Goal: Task Accomplishment & Management: Manage account settings

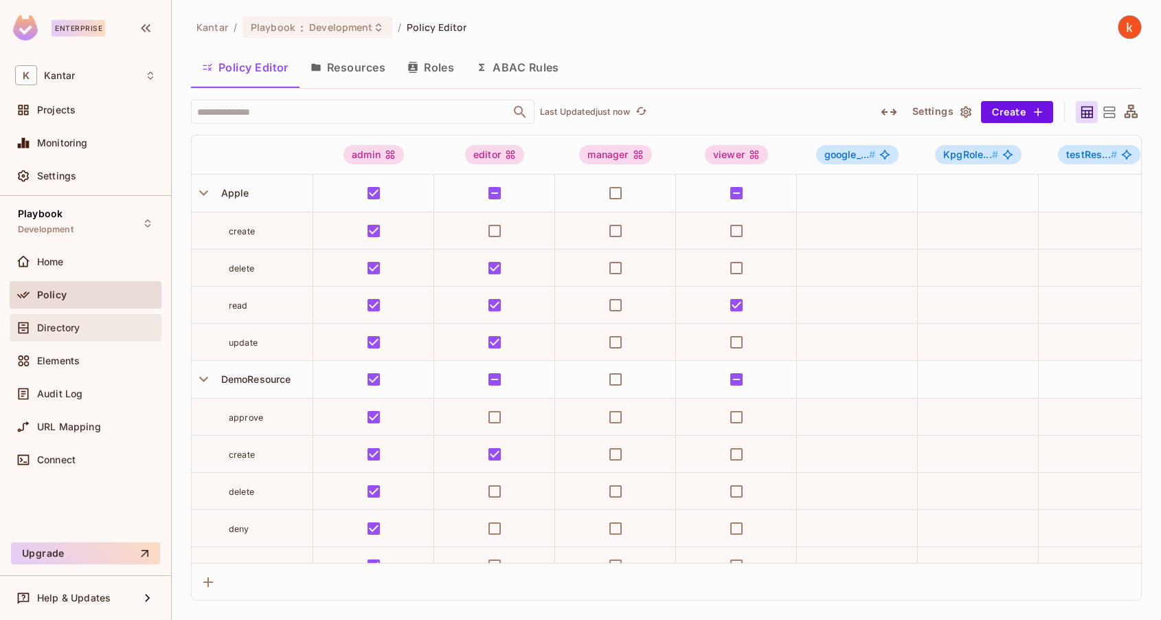
click at [56, 332] on div "Directory" at bounding box center [85, 327] width 141 height 16
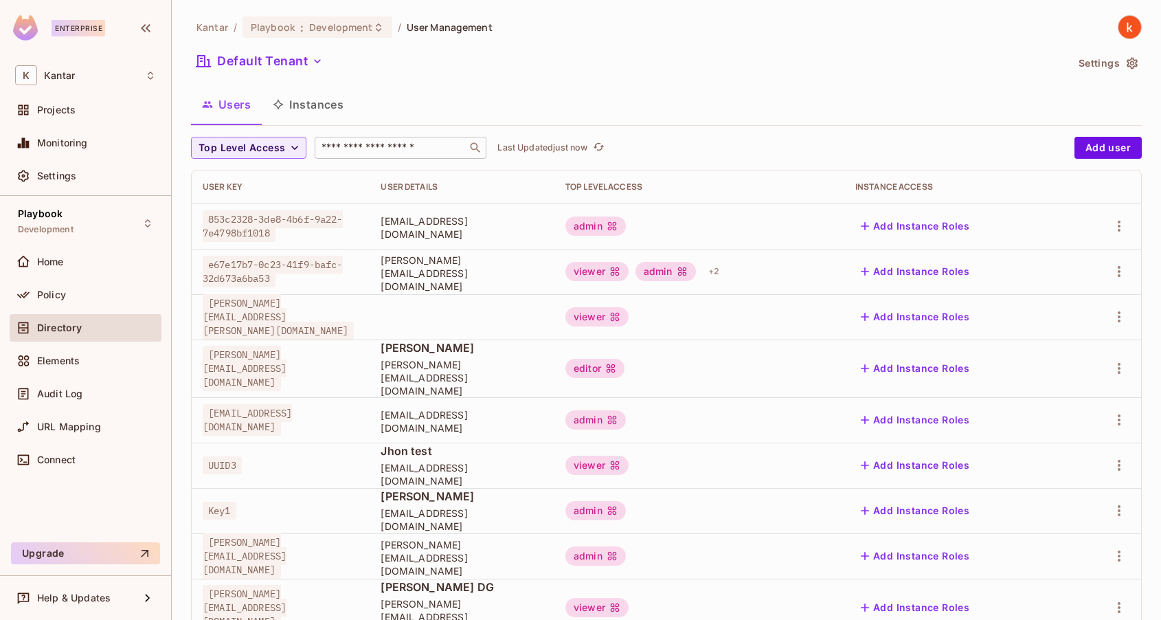
click at [337, 154] on input "text" at bounding box center [391, 148] width 144 height 14
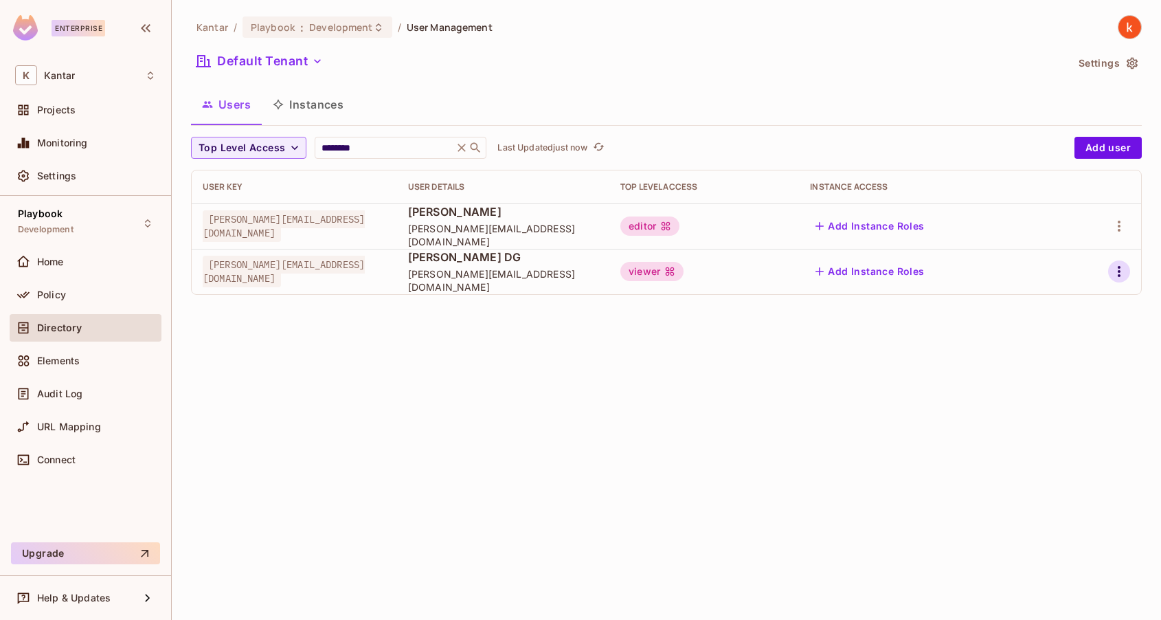
click at [1120, 269] on icon "button" at bounding box center [1119, 271] width 16 height 16
click at [1056, 330] on div "Edit Attributes" at bounding box center [1071, 333] width 68 height 14
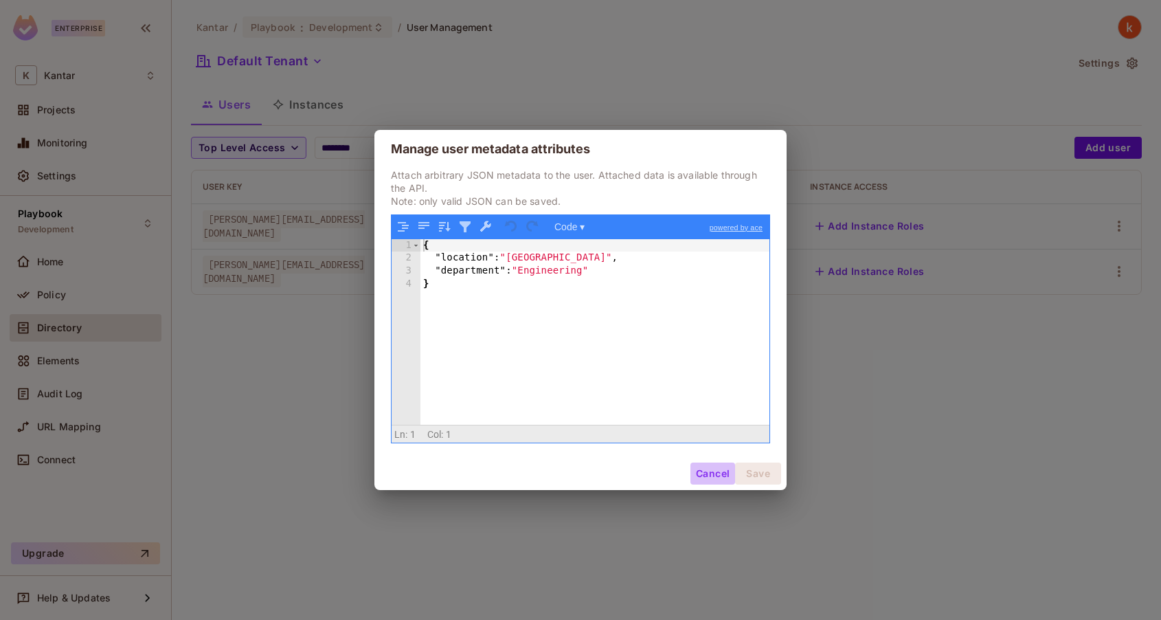
click at [705, 474] on button "Cancel" at bounding box center [712, 473] width 45 height 22
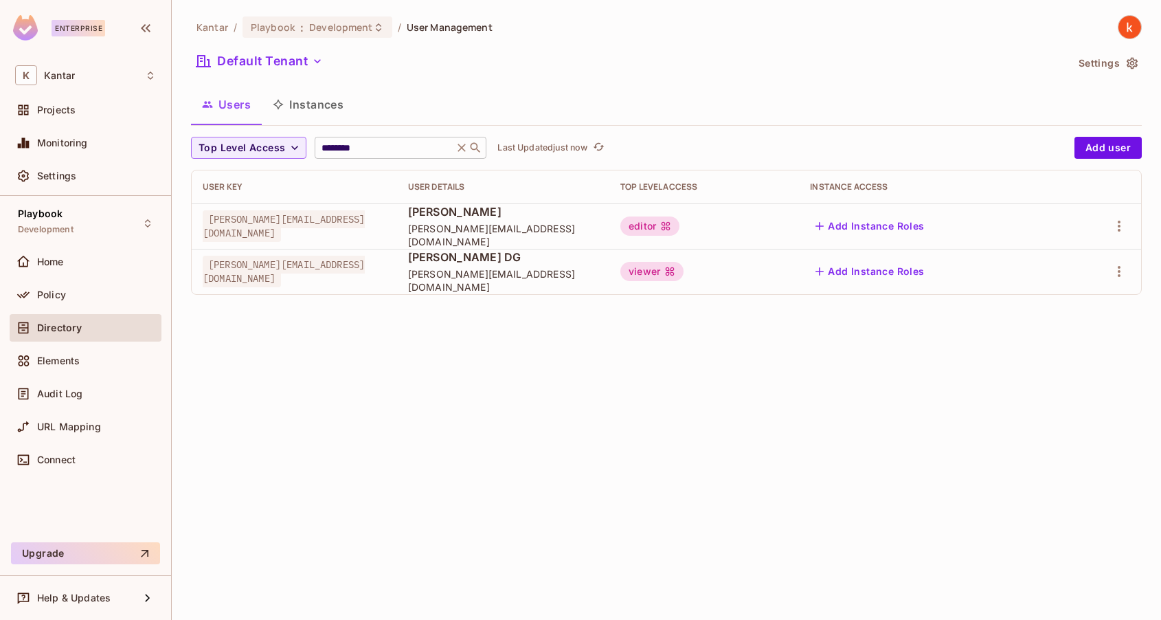
click at [379, 148] on input "********" at bounding box center [384, 148] width 131 height 14
type input "*"
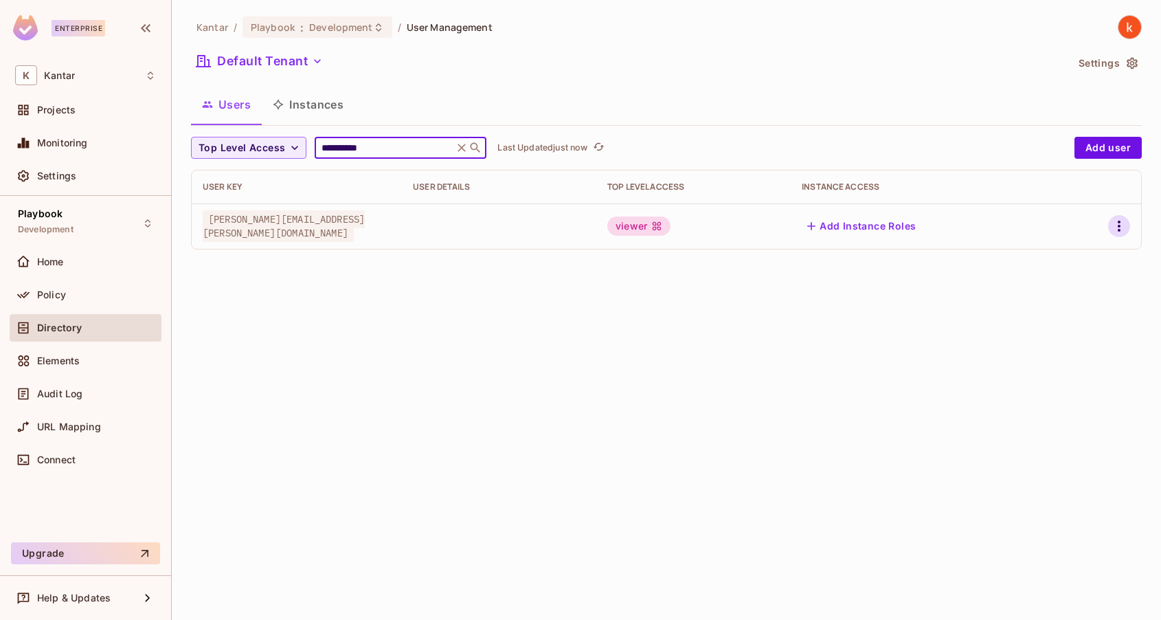
type input "**********"
click at [1122, 226] on icon "button" at bounding box center [1119, 226] width 16 height 16
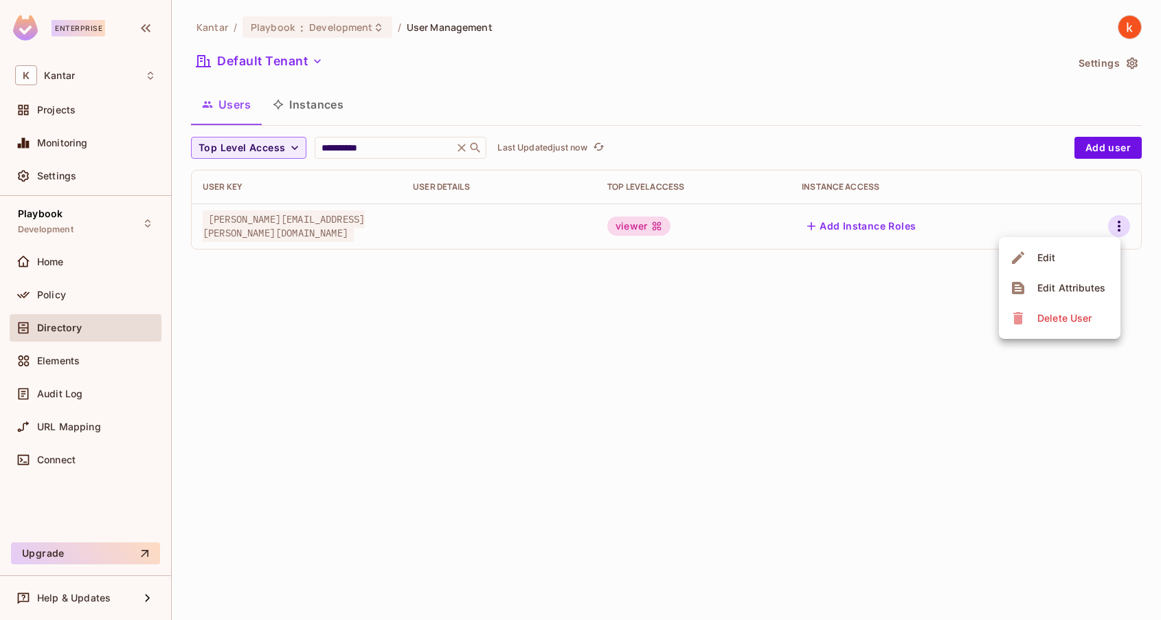
click at [1061, 256] on li "Edit" at bounding box center [1060, 257] width 122 height 30
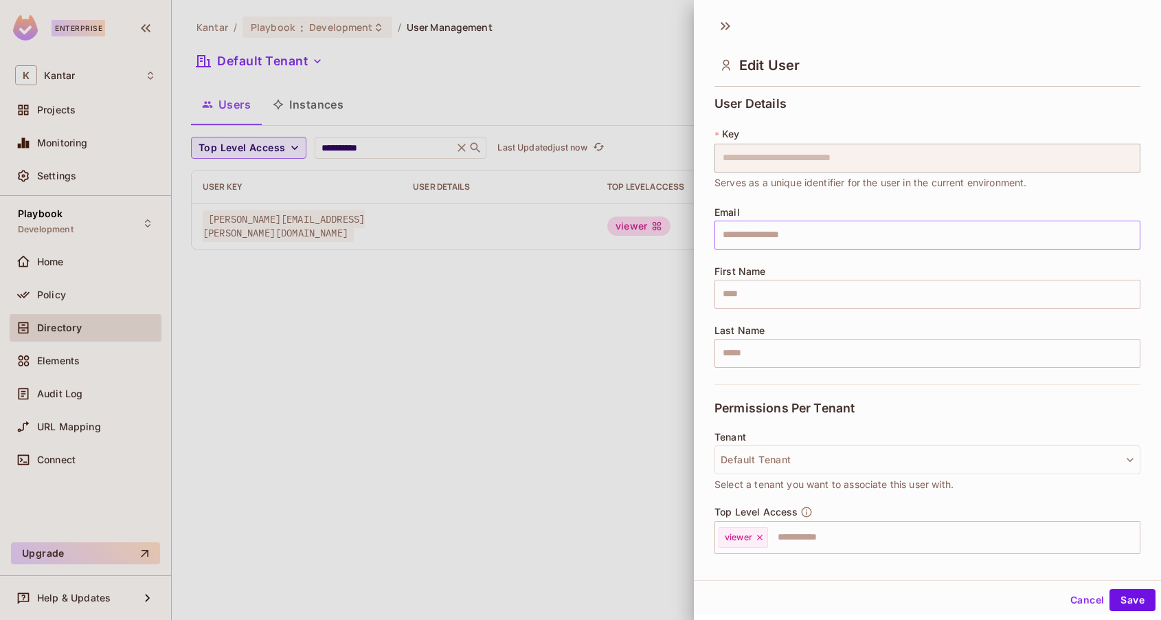
click at [775, 234] on input "text" at bounding box center [927, 234] width 426 height 29
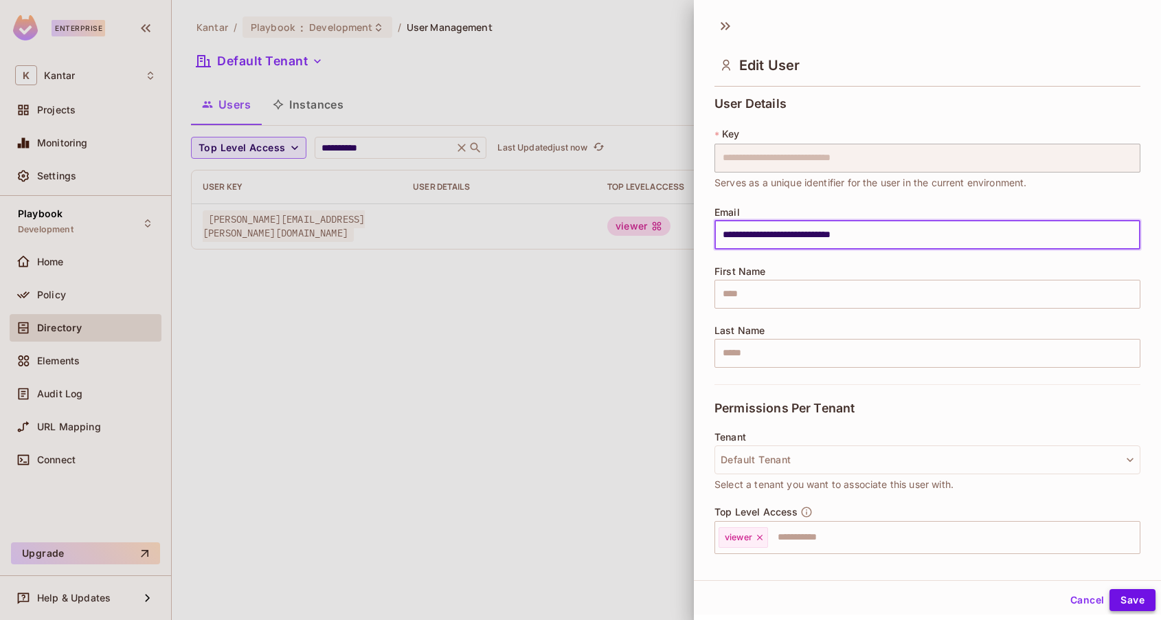
type input "**********"
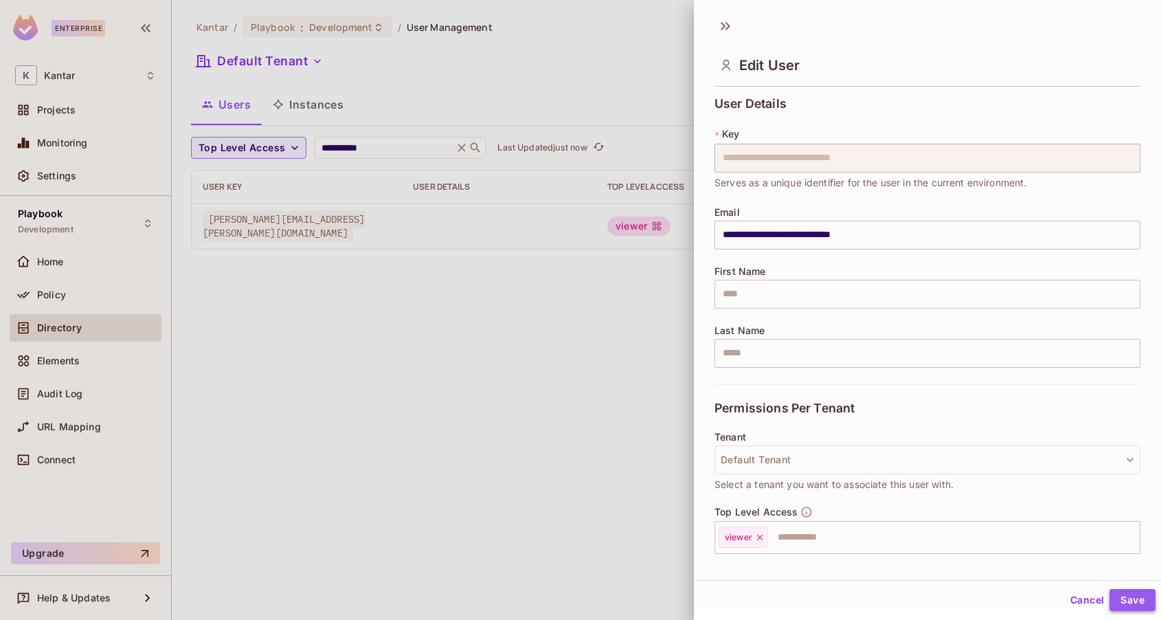
click at [1135, 600] on button "Save" at bounding box center [1132, 600] width 46 height 22
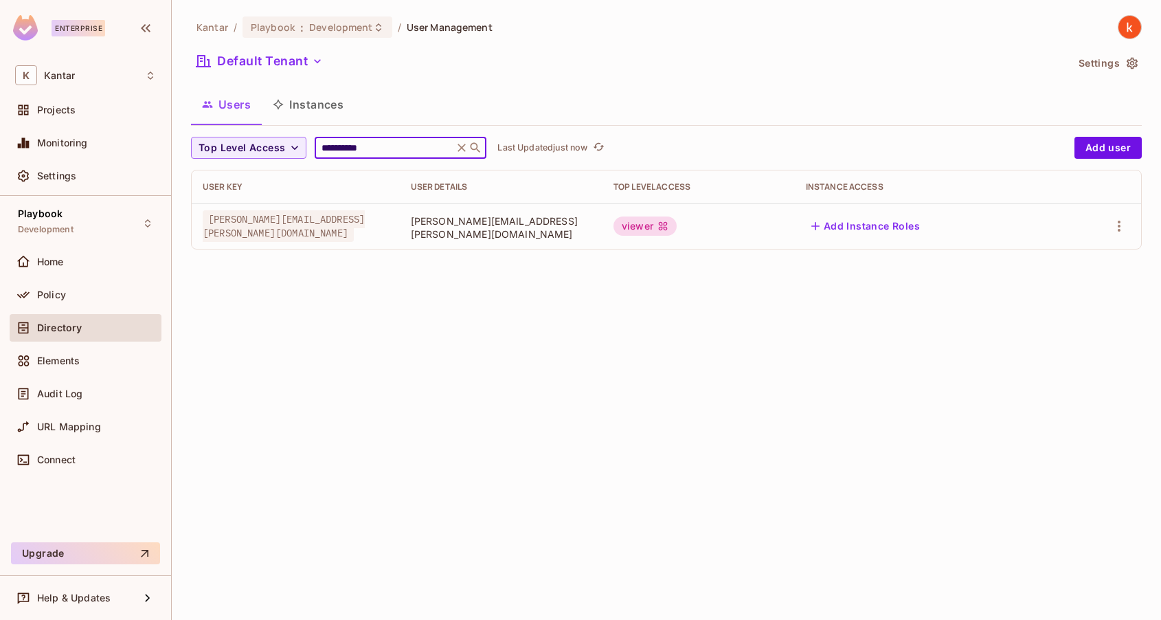
click at [389, 148] on input "**********" at bounding box center [384, 148] width 131 height 14
type input "*"
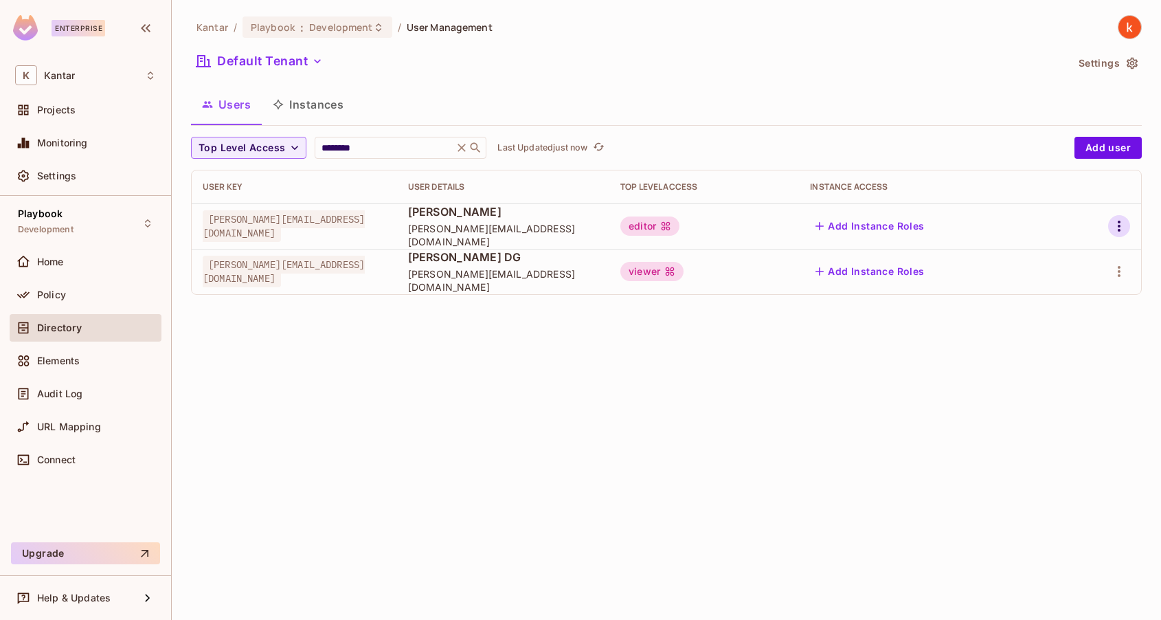
click at [1120, 224] on icon "button" at bounding box center [1119, 226] width 16 height 16
click at [1070, 318] on div "Delete User" at bounding box center [1064, 317] width 54 height 14
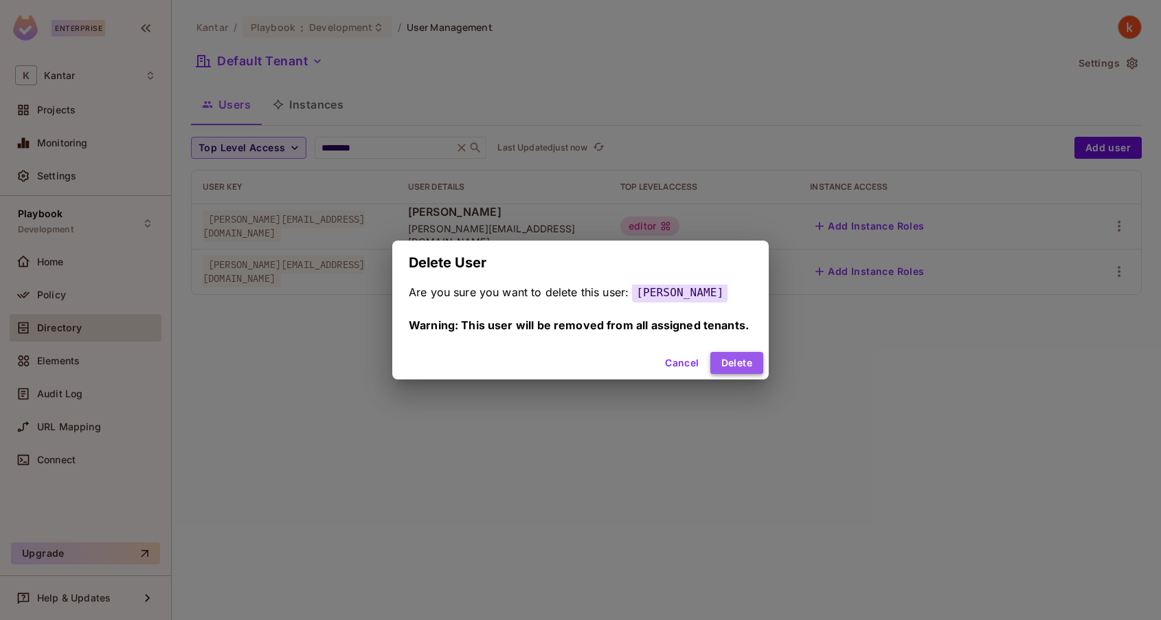
click at [763, 368] on button "Delete" at bounding box center [736, 363] width 53 height 22
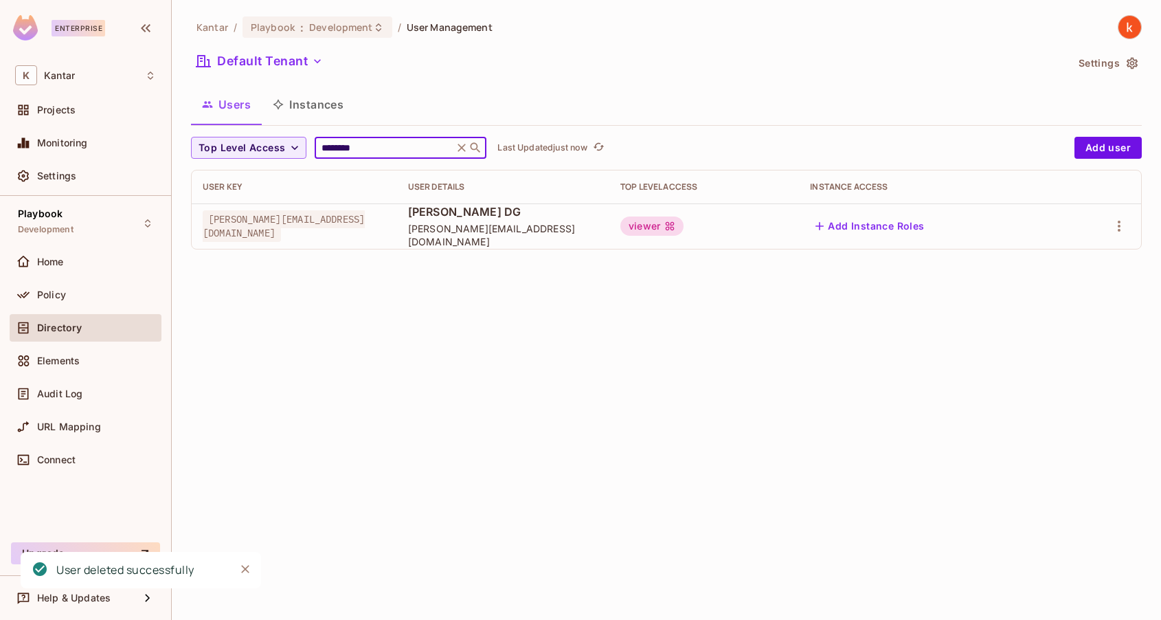
click at [385, 147] on input "********" at bounding box center [384, 148] width 131 height 14
type input "*"
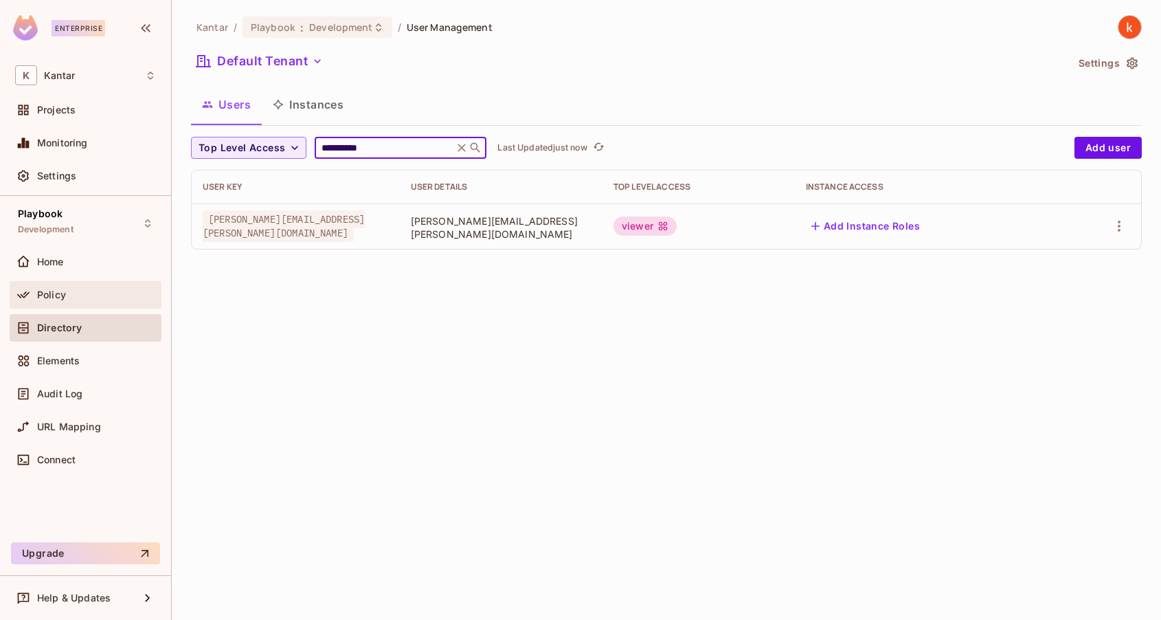
type input "**********"
click at [53, 294] on span "Policy" at bounding box center [51, 294] width 29 height 11
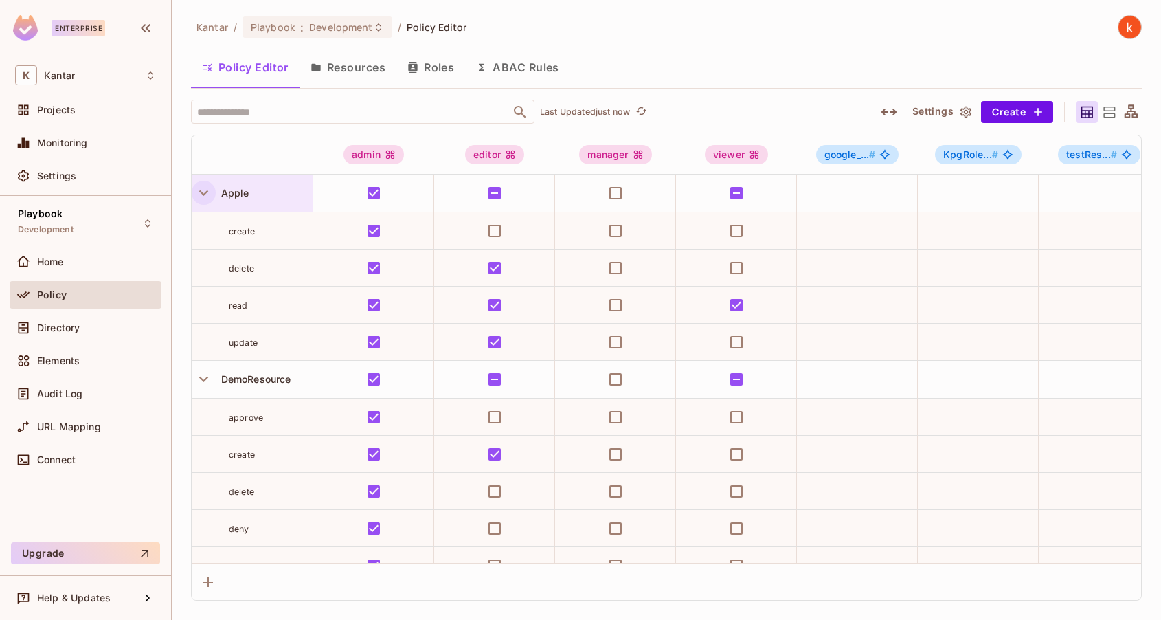
click at [205, 192] on icon "button" at bounding box center [203, 192] width 9 height 5
click at [203, 190] on icon "button" at bounding box center [203, 192] width 5 height 9
click at [201, 190] on icon "button" at bounding box center [203, 192] width 19 height 19
click at [1133, 110] on icon at bounding box center [1130, 110] width 13 height 13
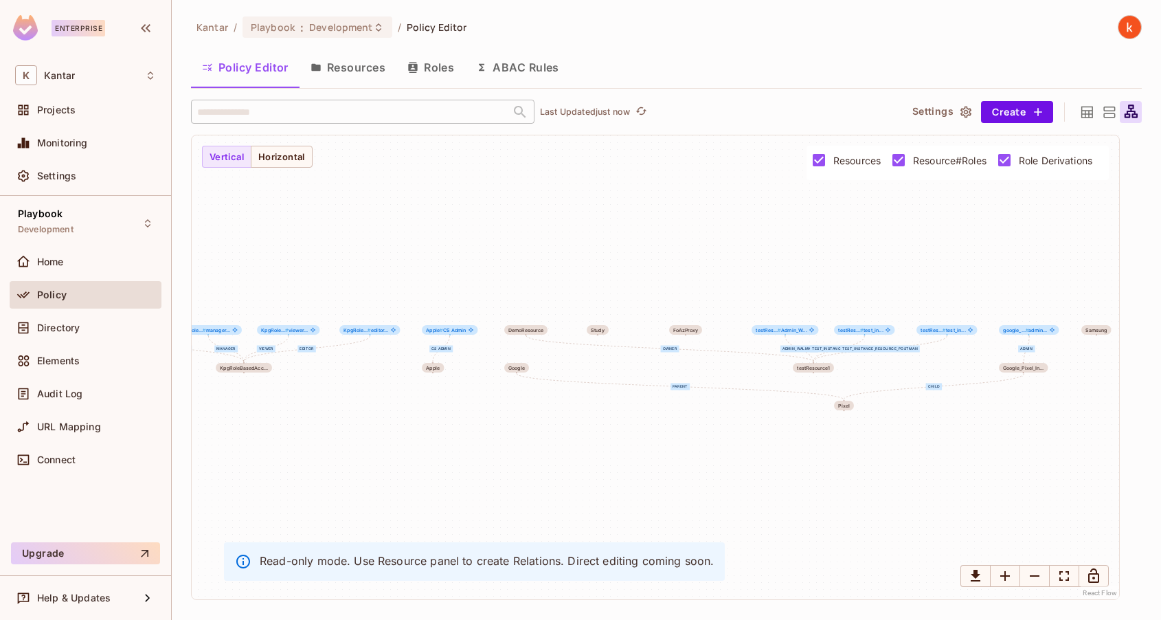
click at [1106, 111] on icon at bounding box center [1108, 112] width 17 height 17
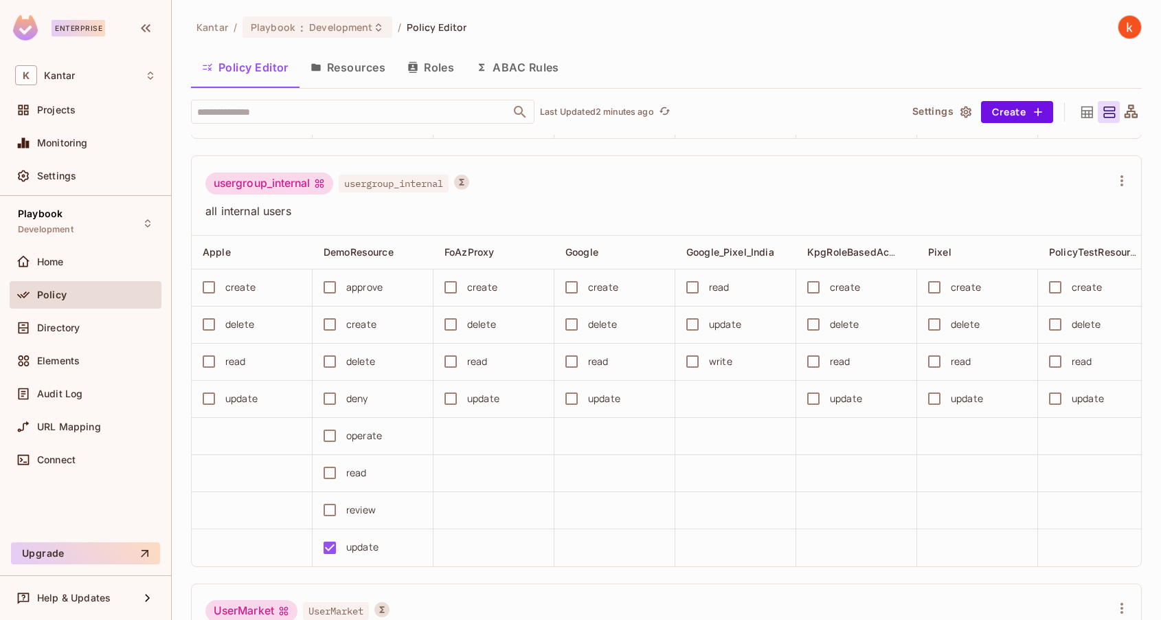
scroll to position [5054, 0]
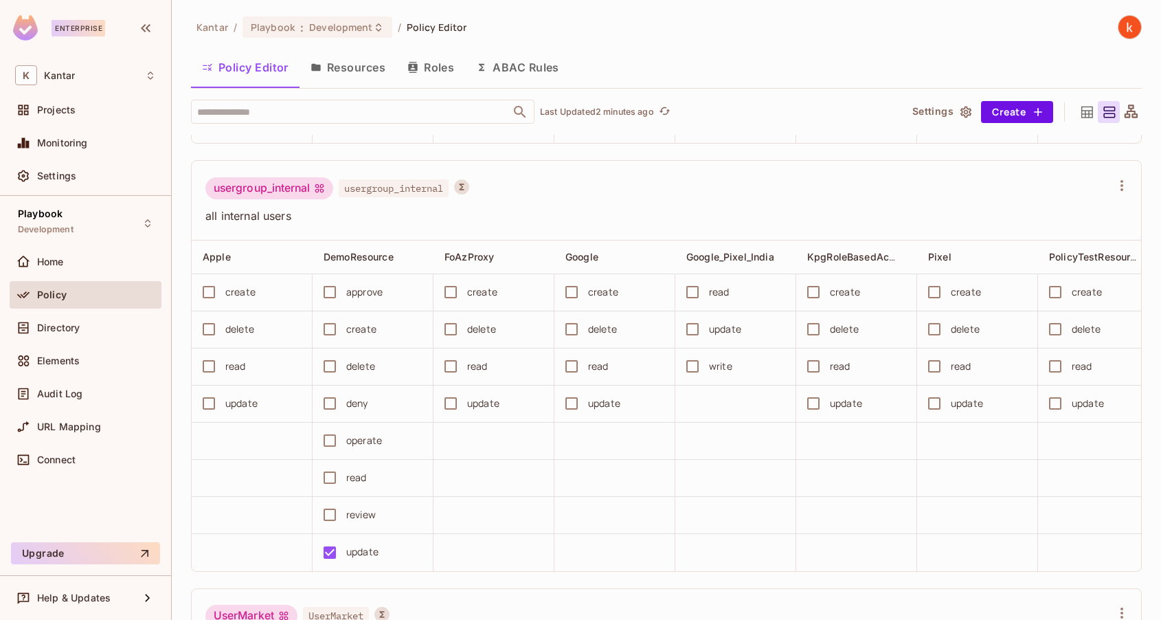
click at [527, 65] on button "ABAC Rules" at bounding box center [517, 67] width 105 height 34
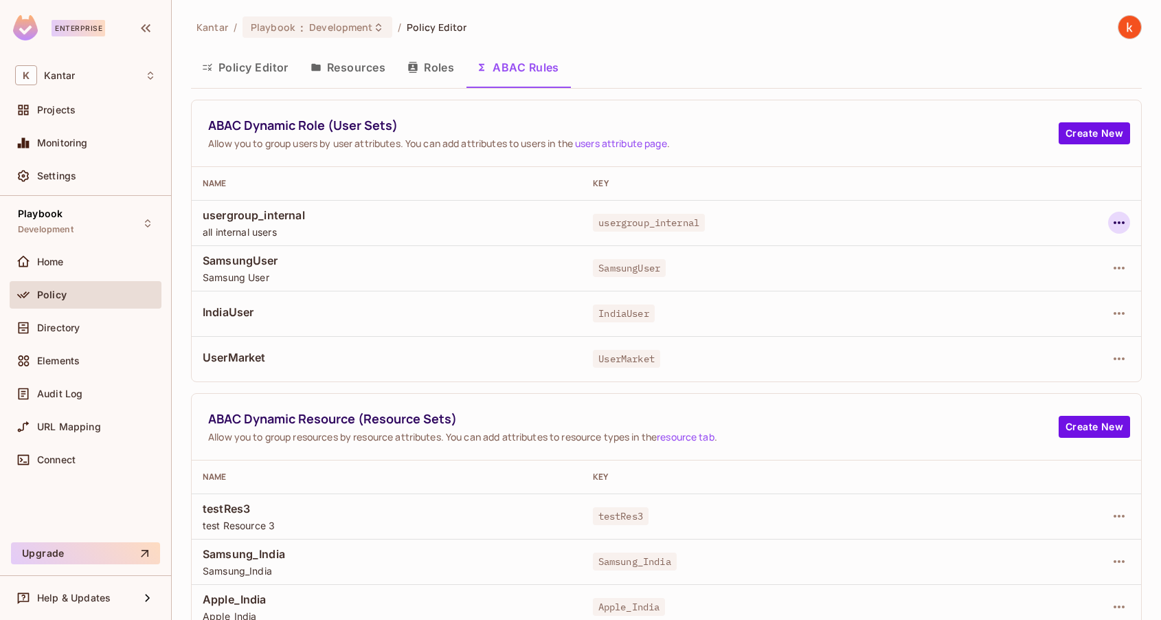
click at [1120, 221] on icon "button" at bounding box center [1119, 222] width 16 height 16
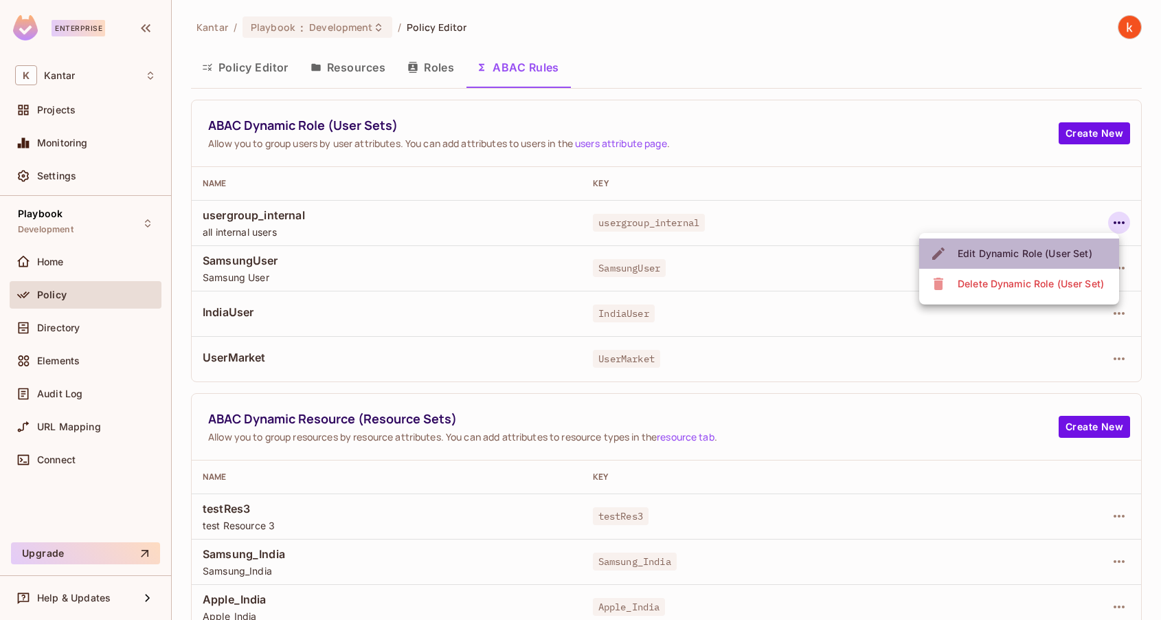
click at [1024, 258] on div "Edit Dynamic Role (User Set)" at bounding box center [1025, 254] width 135 height 14
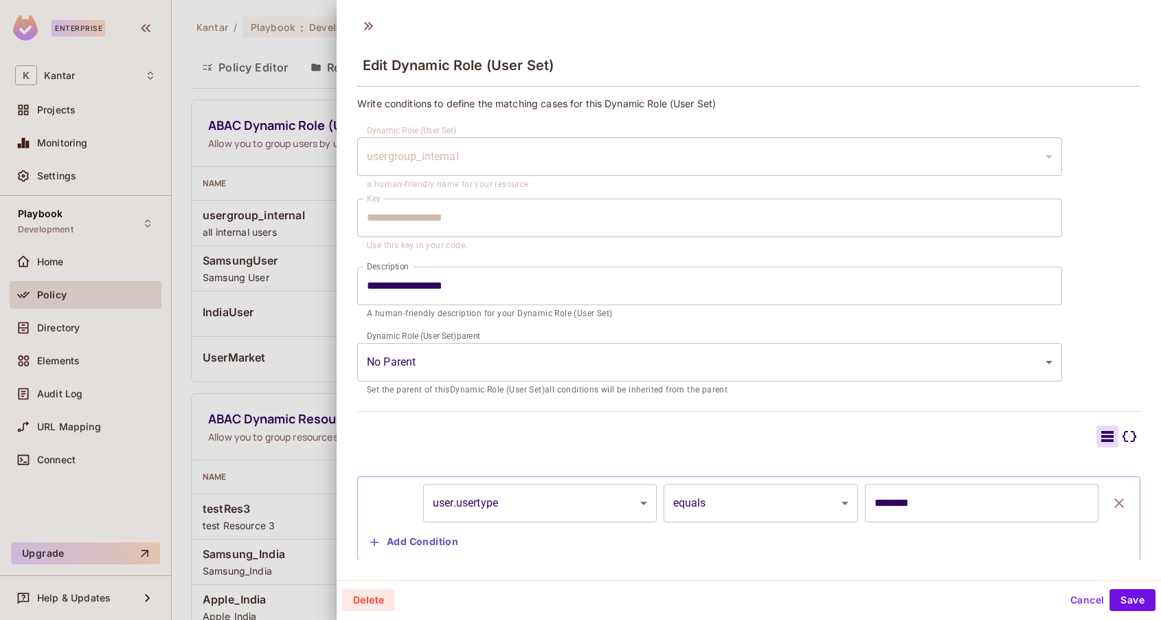
scroll to position [28, 0]
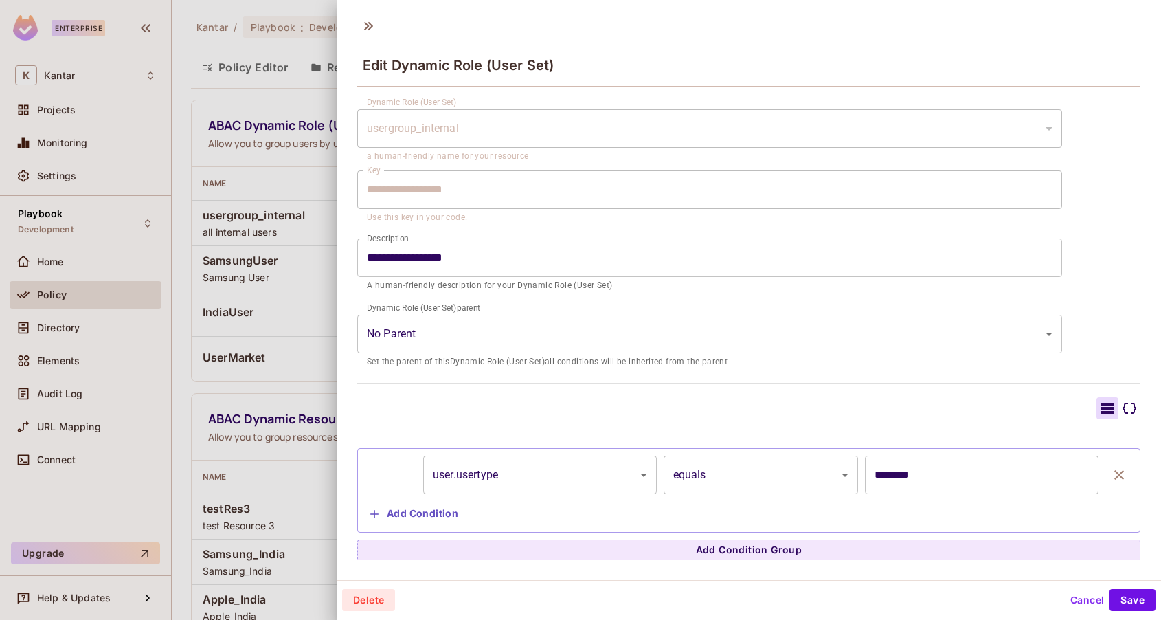
click at [1078, 599] on button "Cancel" at bounding box center [1087, 600] width 45 height 22
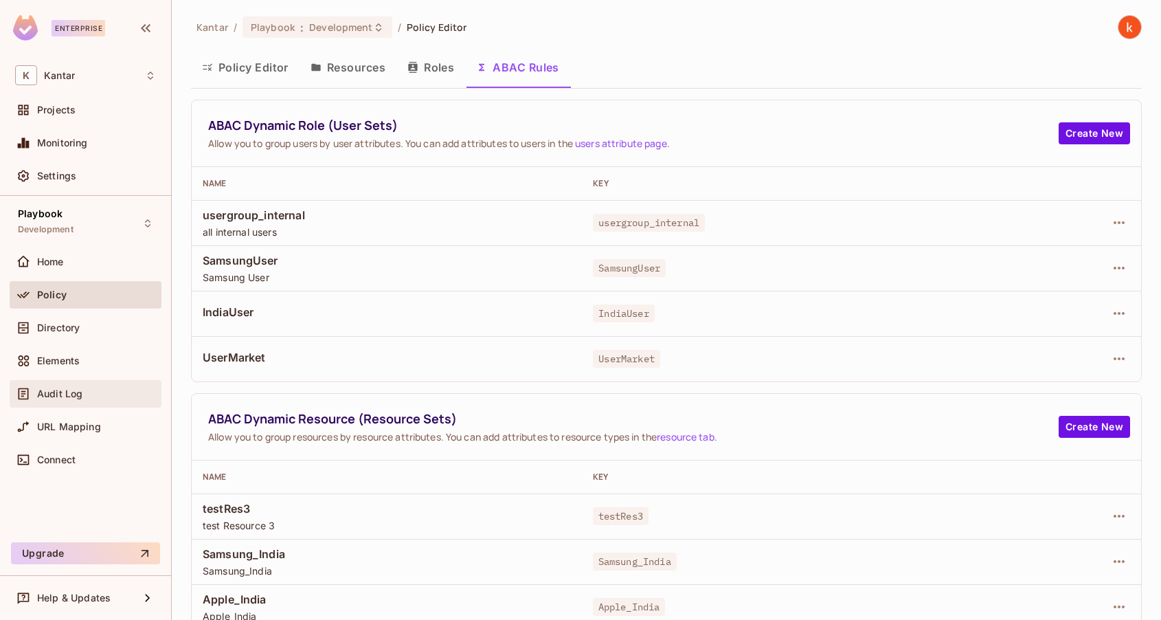
click at [58, 394] on span "Audit Log" at bounding box center [59, 393] width 45 height 11
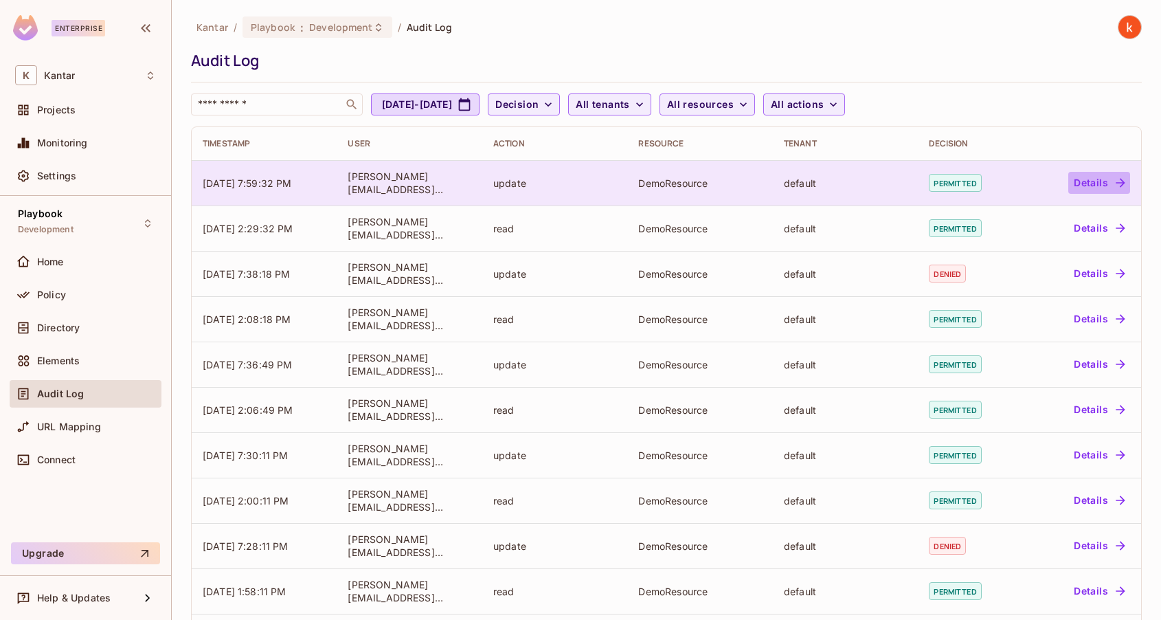
click at [1083, 179] on button "Details" at bounding box center [1099, 183] width 62 height 22
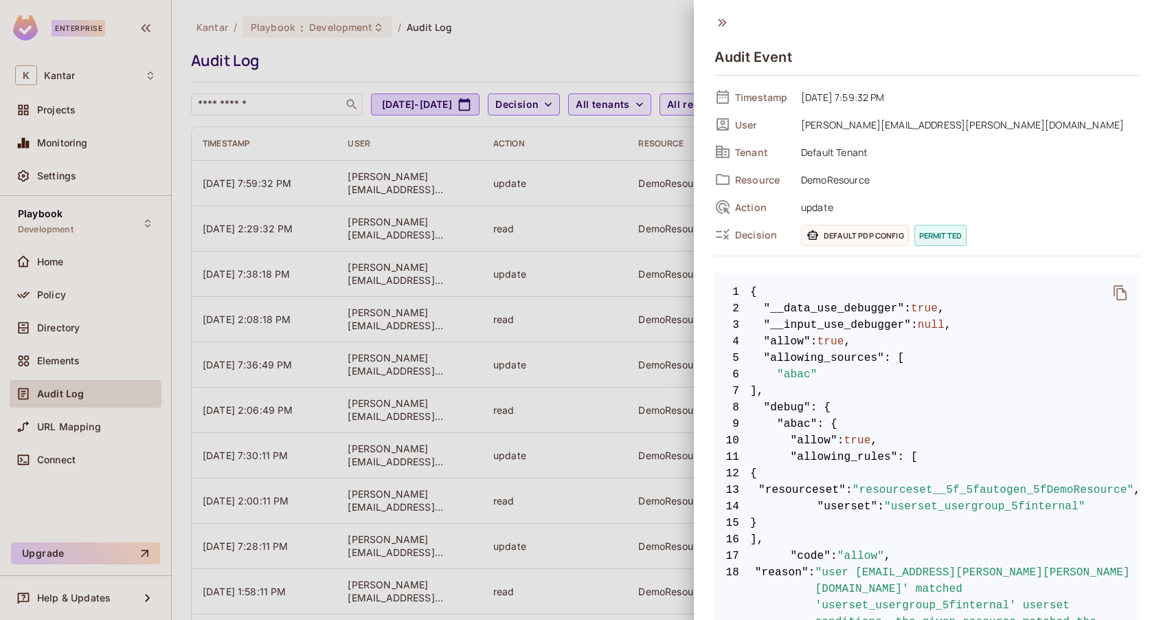
click at [718, 26] on icon at bounding box center [722, 23] width 8 height 8
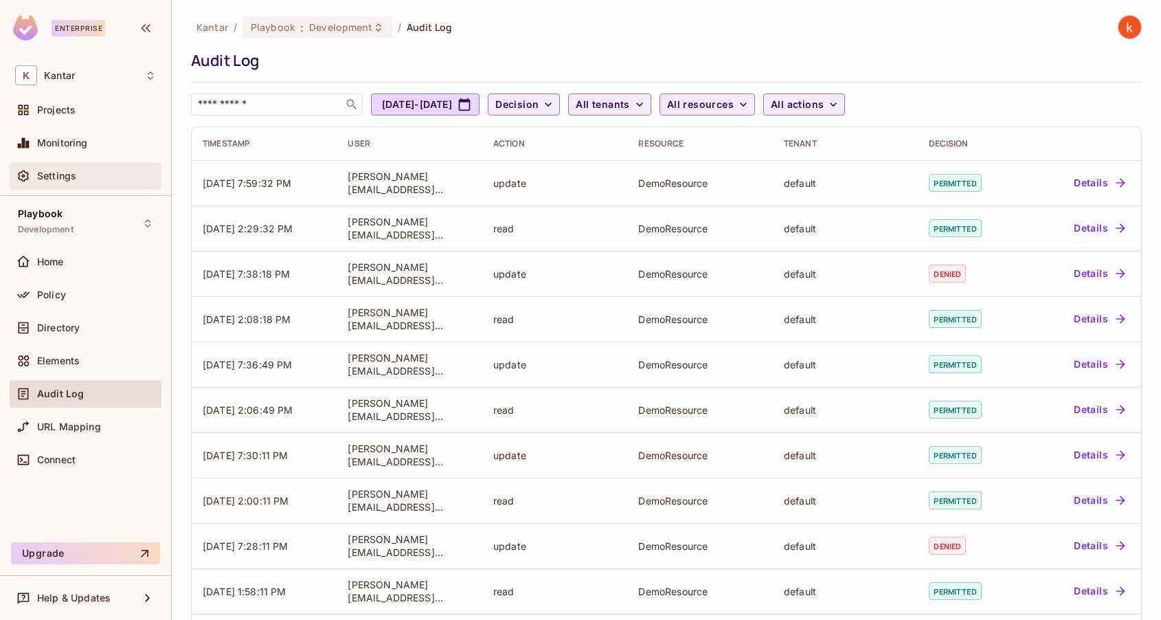
click at [57, 170] on span "Settings" at bounding box center [56, 175] width 39 height 11
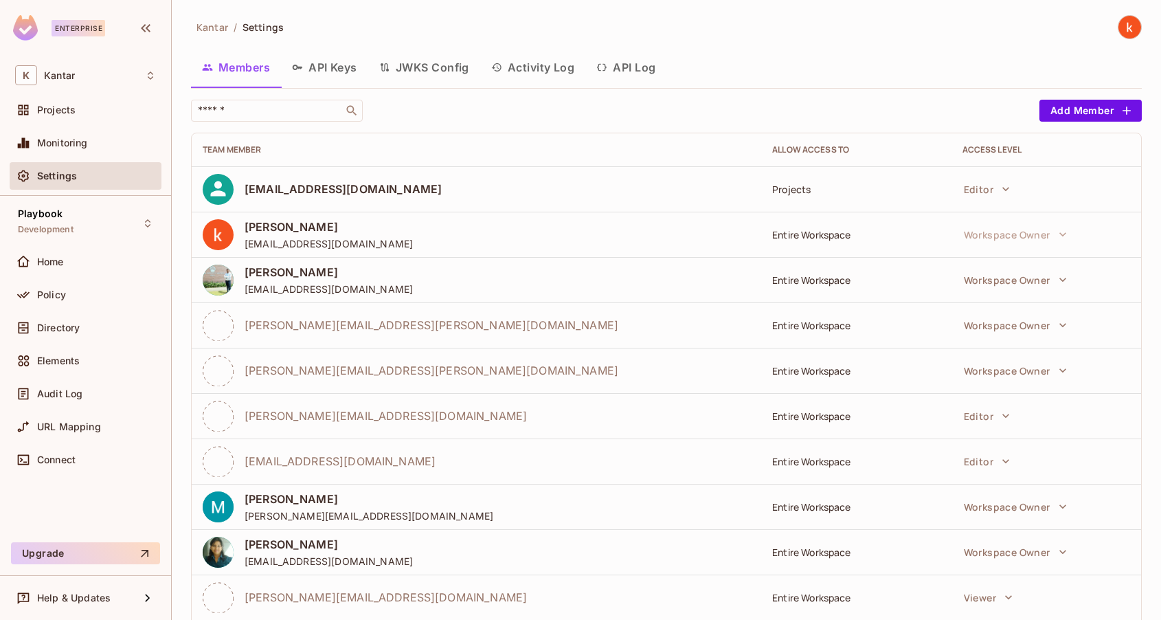
click at [628, 66] on button "API Log" at bounding box center [625, 67] width 81 height 34
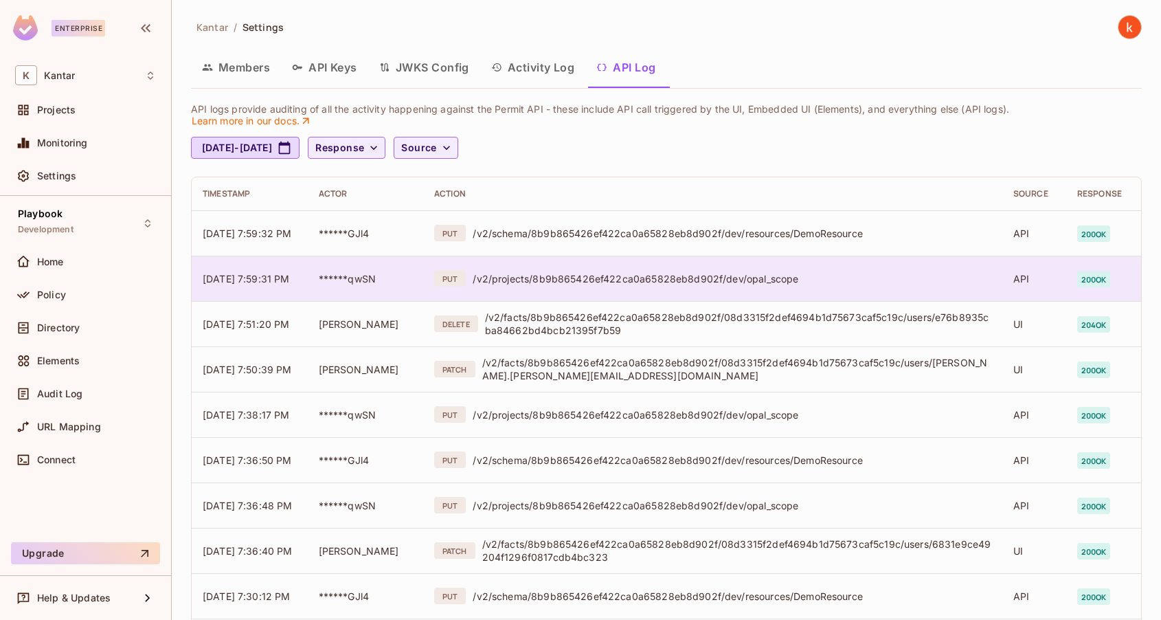
click at [1106, 274] on span "200 ok" at bounding box center [1094, 279] width 34 height 16
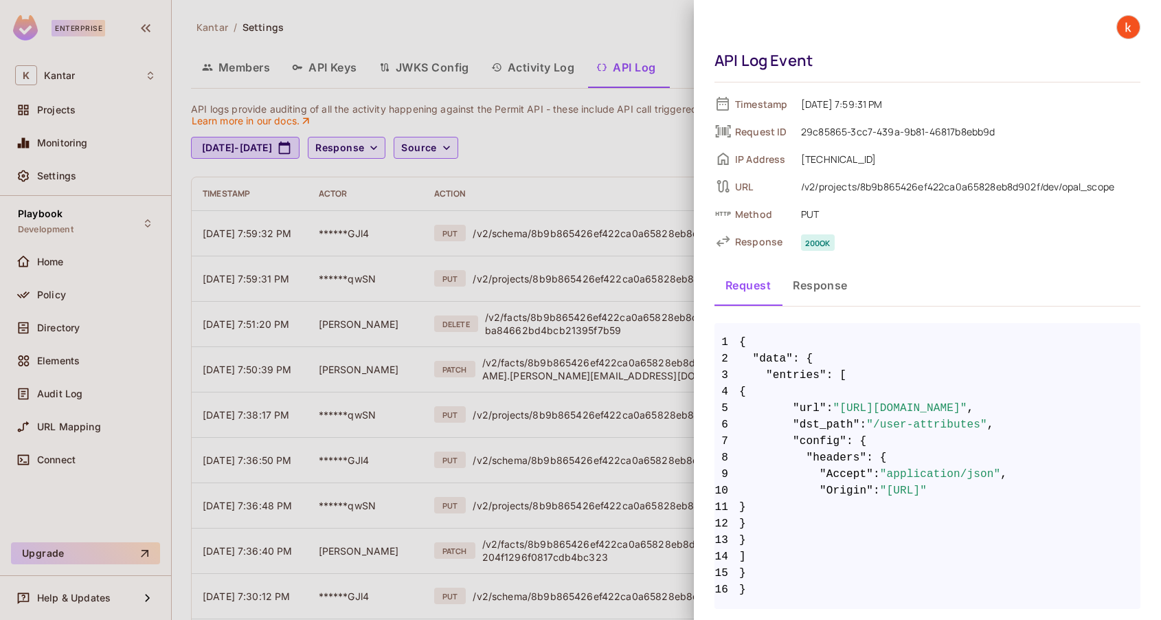
scroll to position [0, 109]
click at [634, 16] on div at bounding box center [580, 310] width 1161 height 620
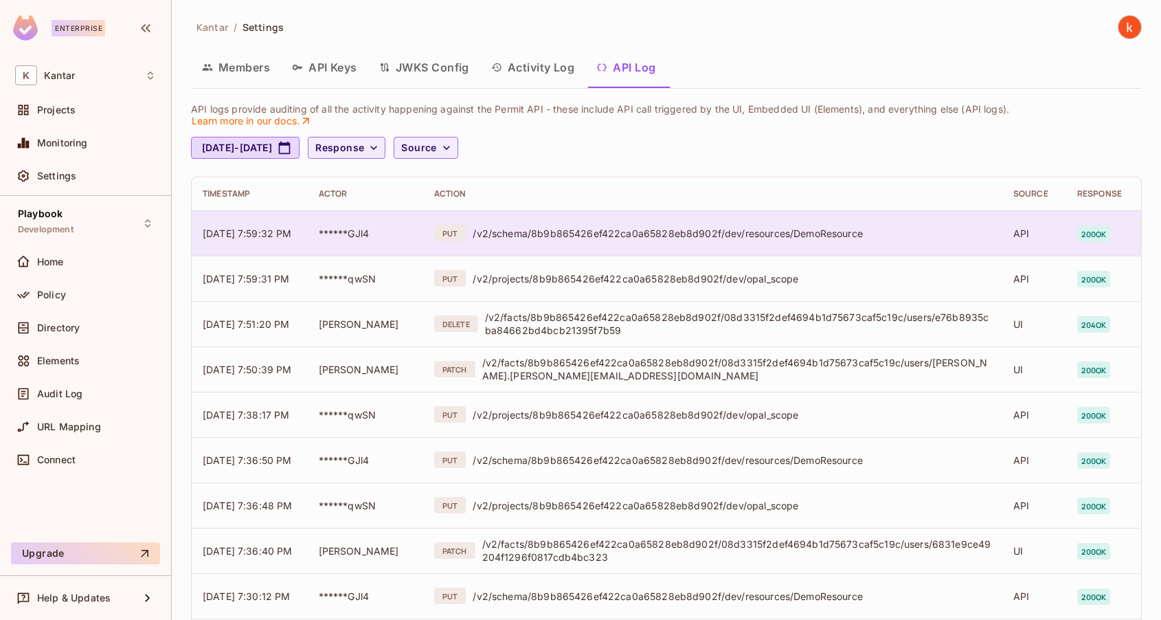
click at [1101, 230] on span "200 ok" at bounding box center [1094, 233] width 34 height 16
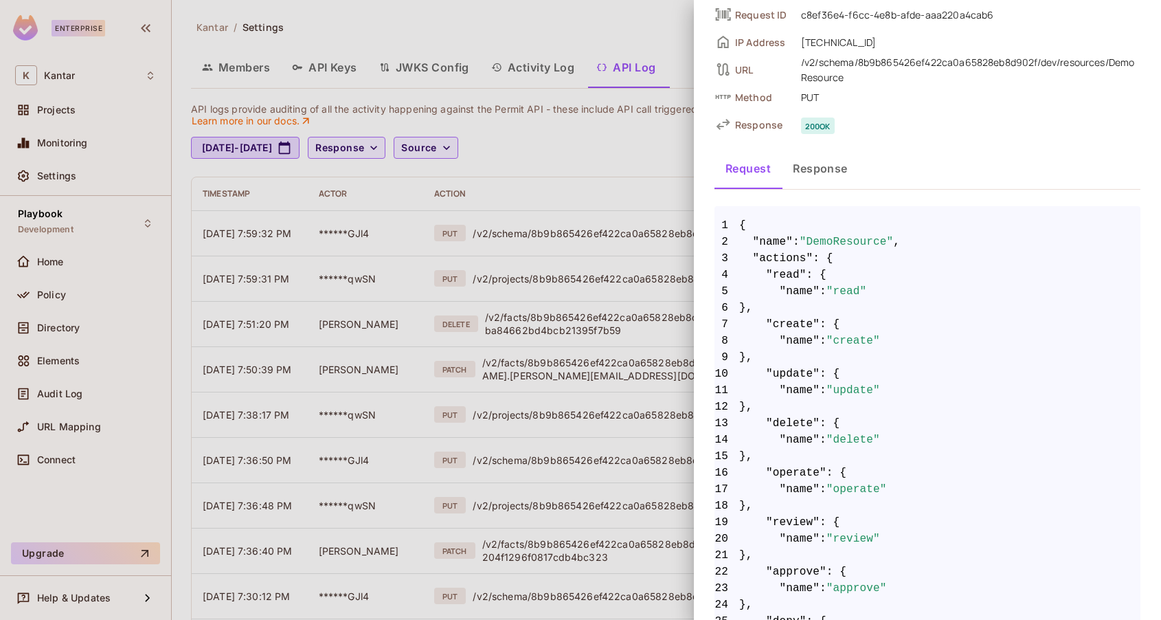
scroll to position [0, 0]
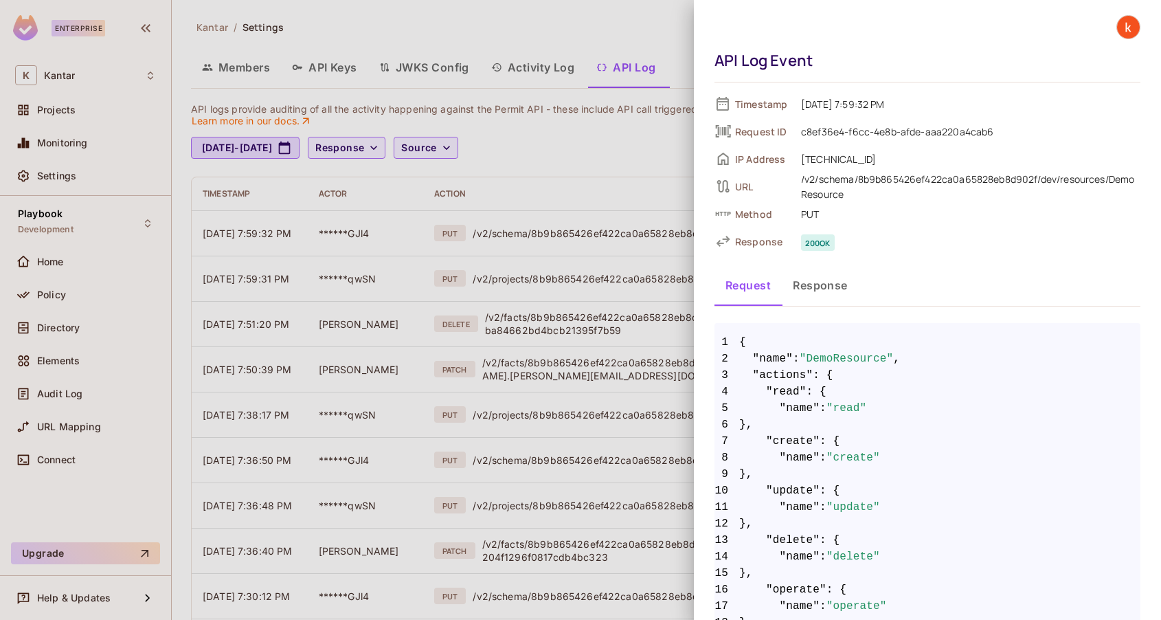
click at [627, 24] on div at bounding box center [580, 310] width 1161 height 620
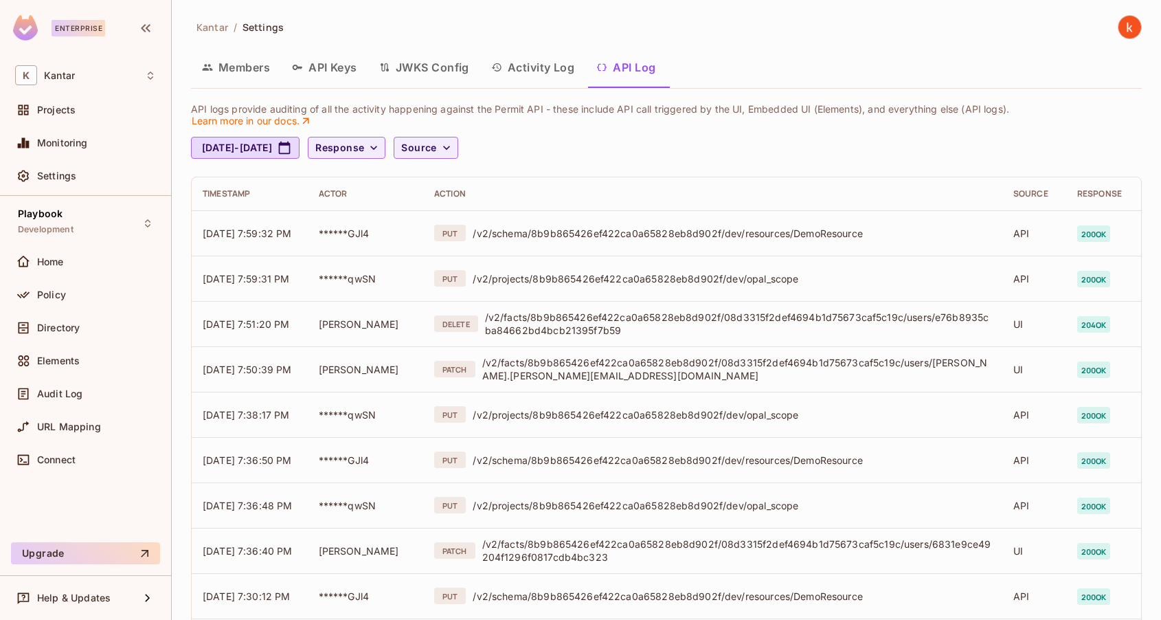
click at [532, 66] on button "Activity Log" at bounding box center [533, 67] width 106 height 34
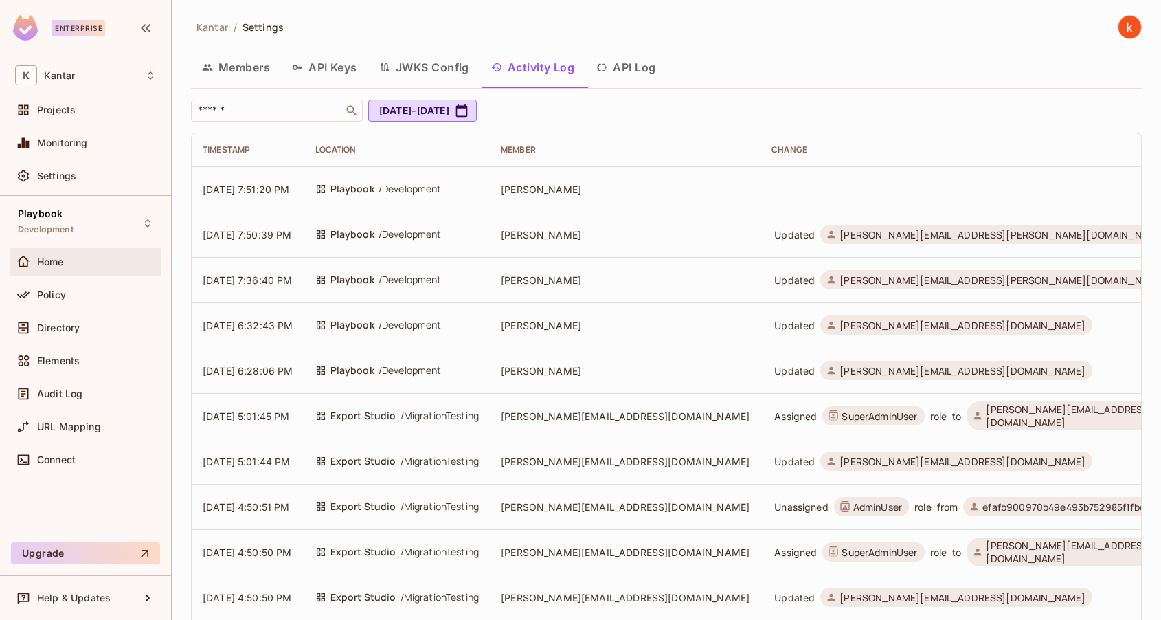
click at [60, 262] on span "Home" at bounding box center [50, 261] width 27 height 11
